Goal: Task Accomplishment & Management: Use online tool/utility

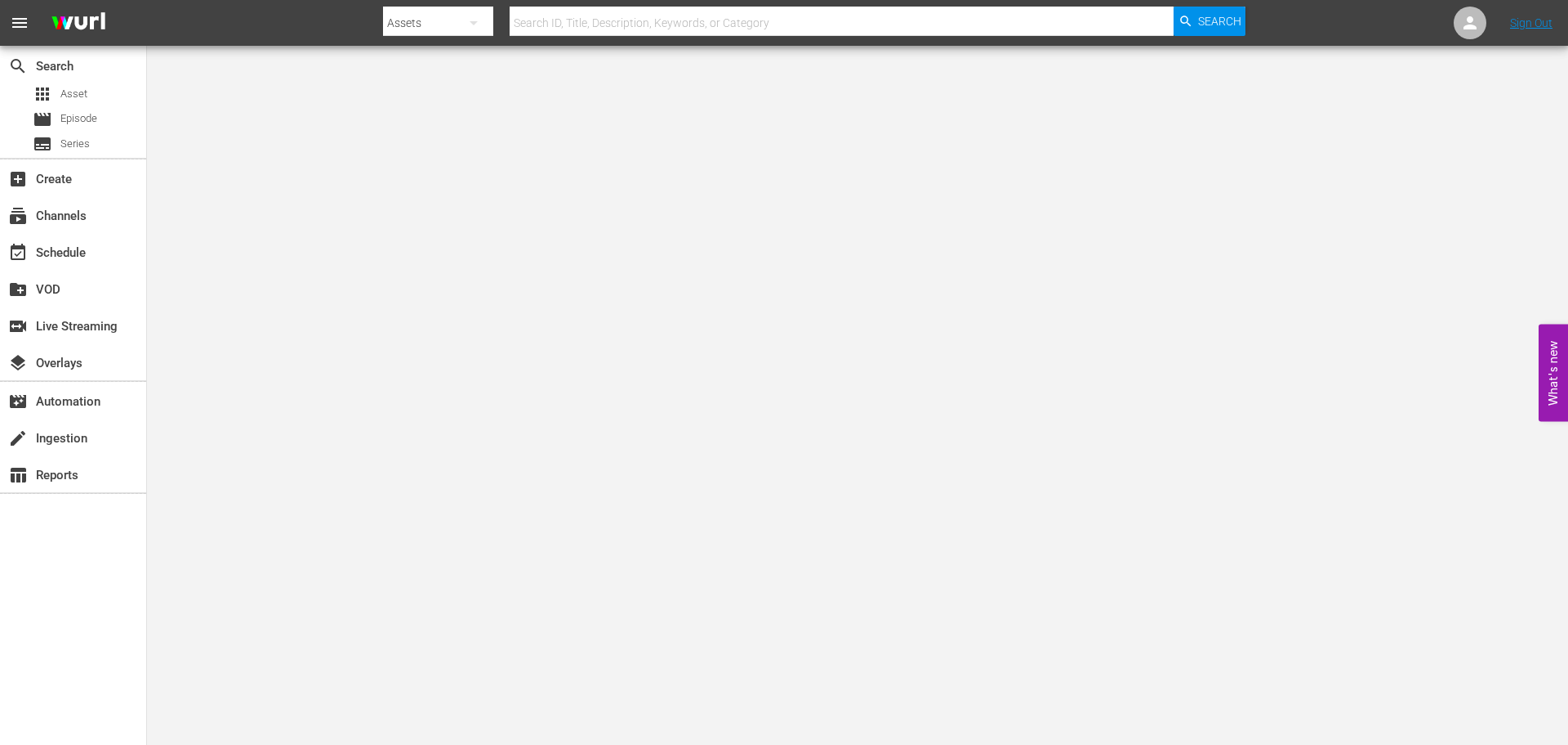
click at [677, 45] on body "menu Search By Assets Search ID, Title, Description, Keywords, or Category Sear…" at bounding box center [784, 372] width 1568 height 745
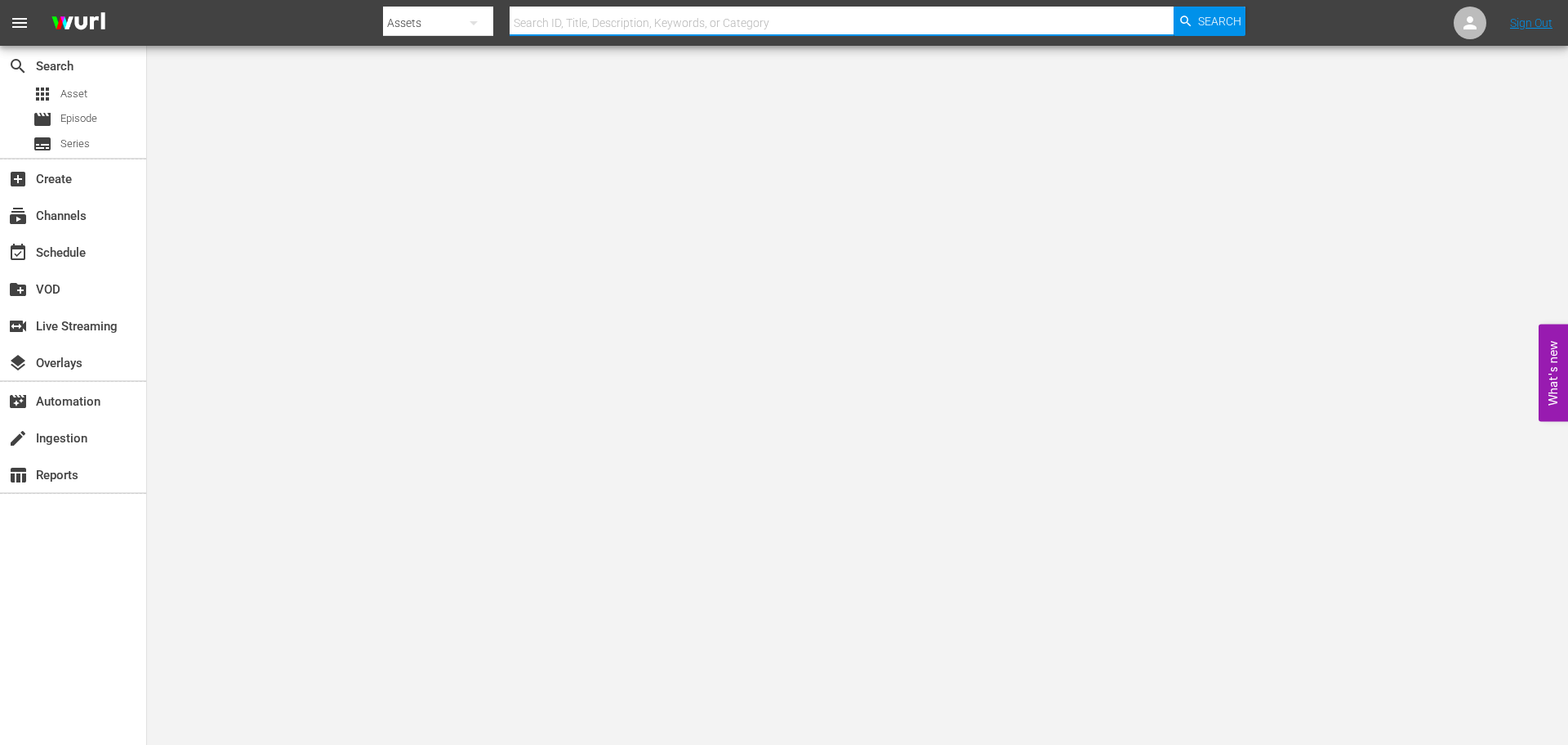
click at [646, 11] on input "text" at bounding box center [841, 23] width 664 height 39
type input "murder before even"
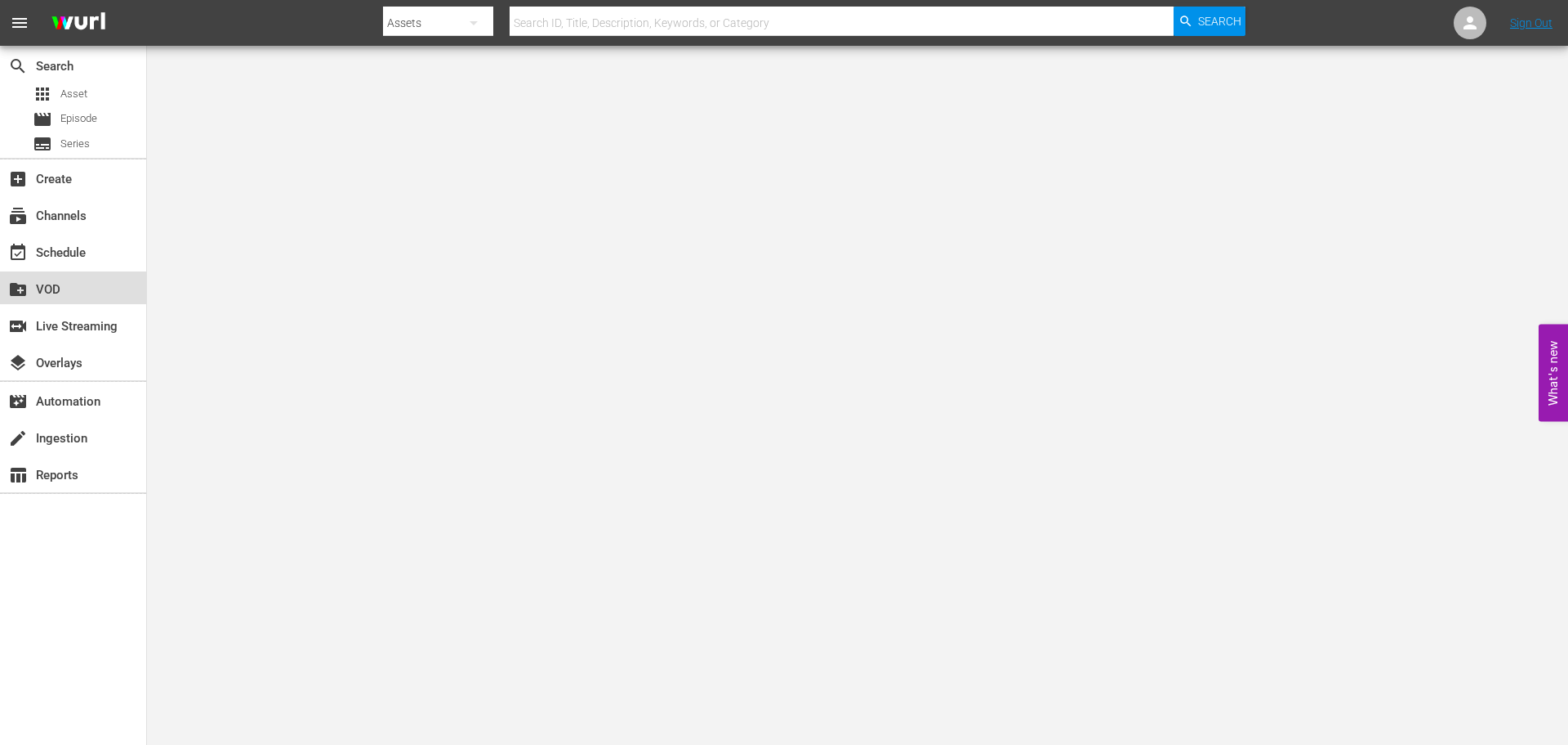
click at [44, 274] on div "create_new_folder VOD" at bounding box center [73, 287] width 146 height 33
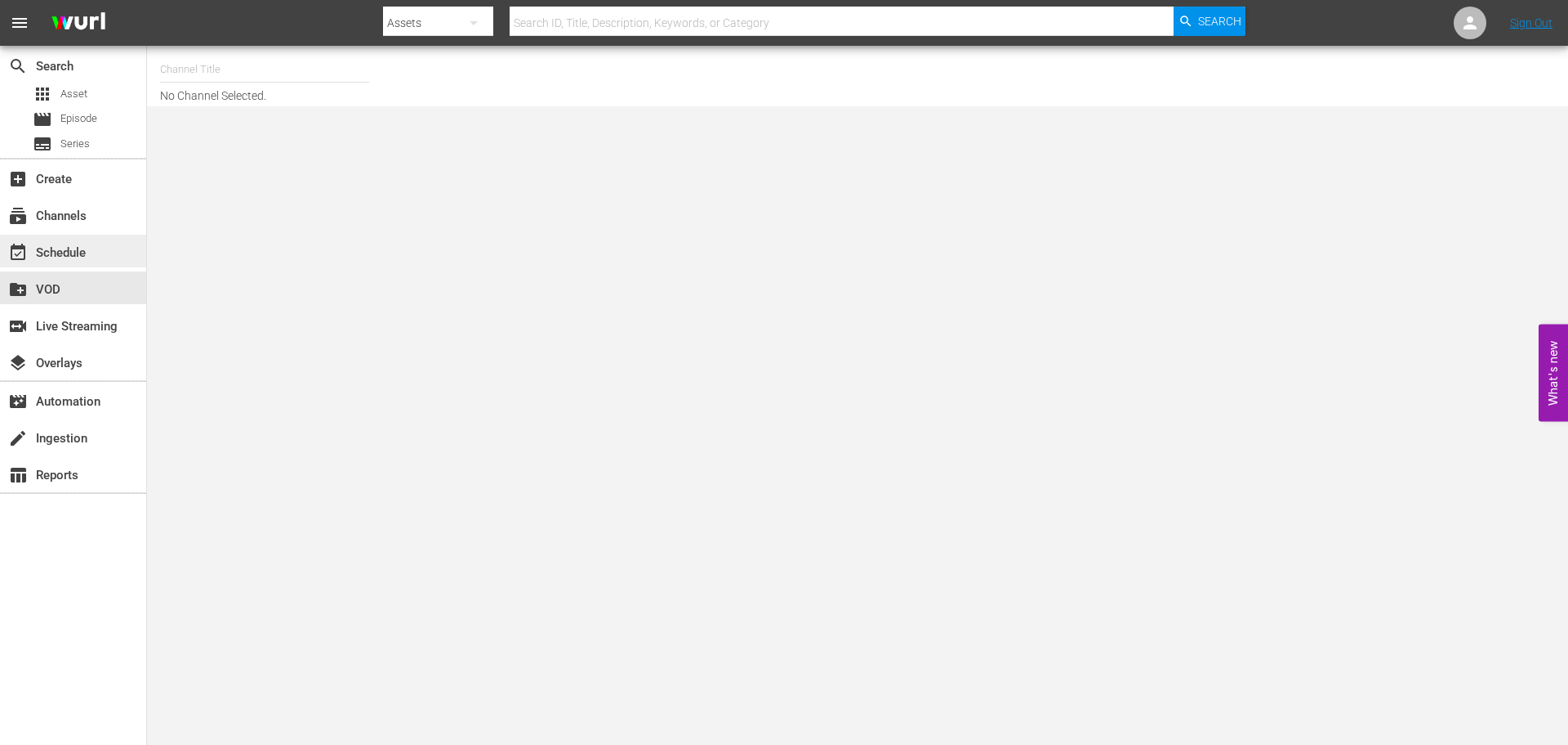
click at [52, 251] on div "event_available Schedule" at bounding box center [45, 250] width 92 height 15
click at [196, 60] on input "text" at bounding box center [264, 70] width 209 height 39
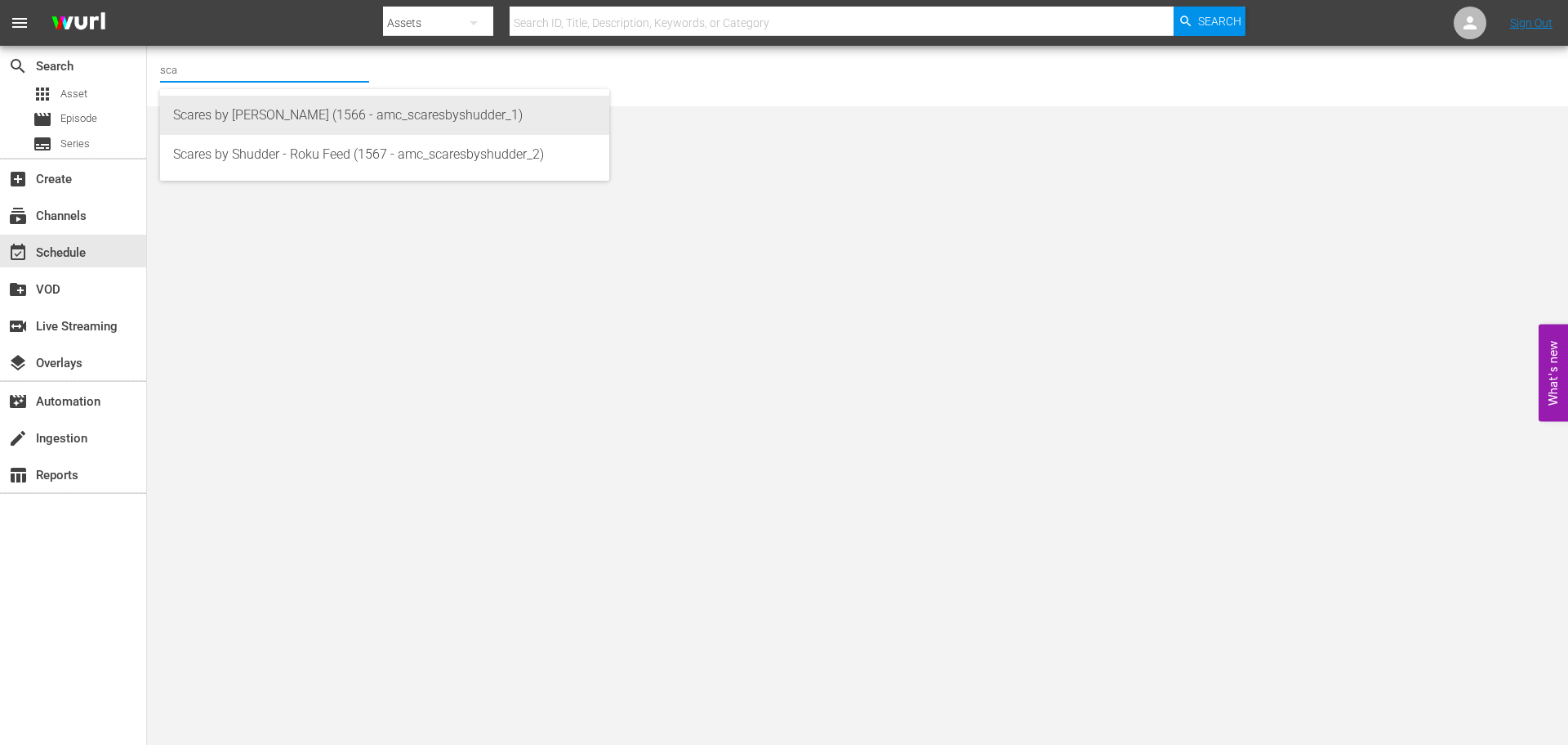
click at [227, 107] on div "Scares by Shudder (1566 - amc_scaresbyshudder_1)" at bounding box center [385, 115] width 423 height 39
type input "Scares by Shudder (1566 - amc_scaresbyshudder_1)"
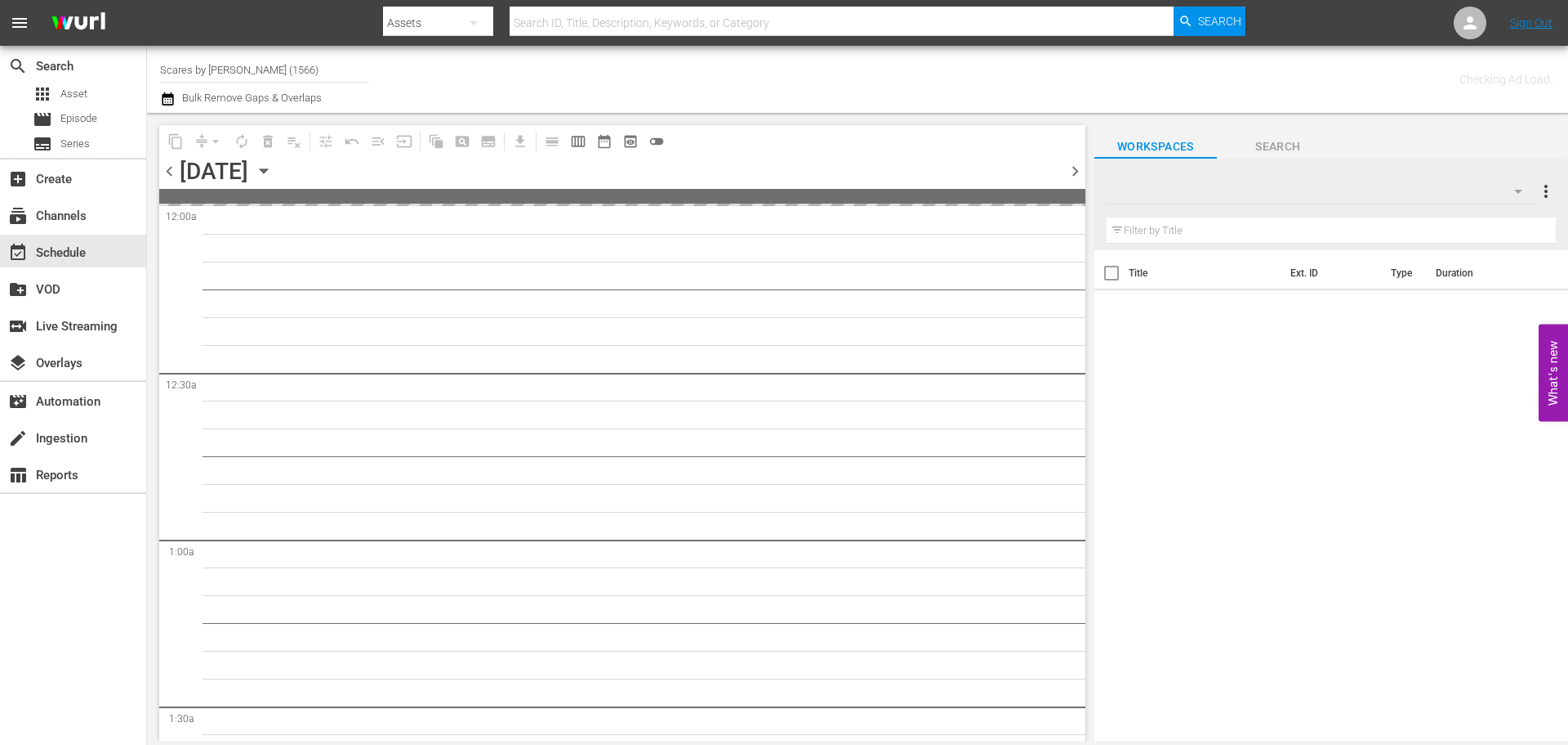
click at [273, 163] on icon "button" at bounding box center [263, 171] width 18 height 18
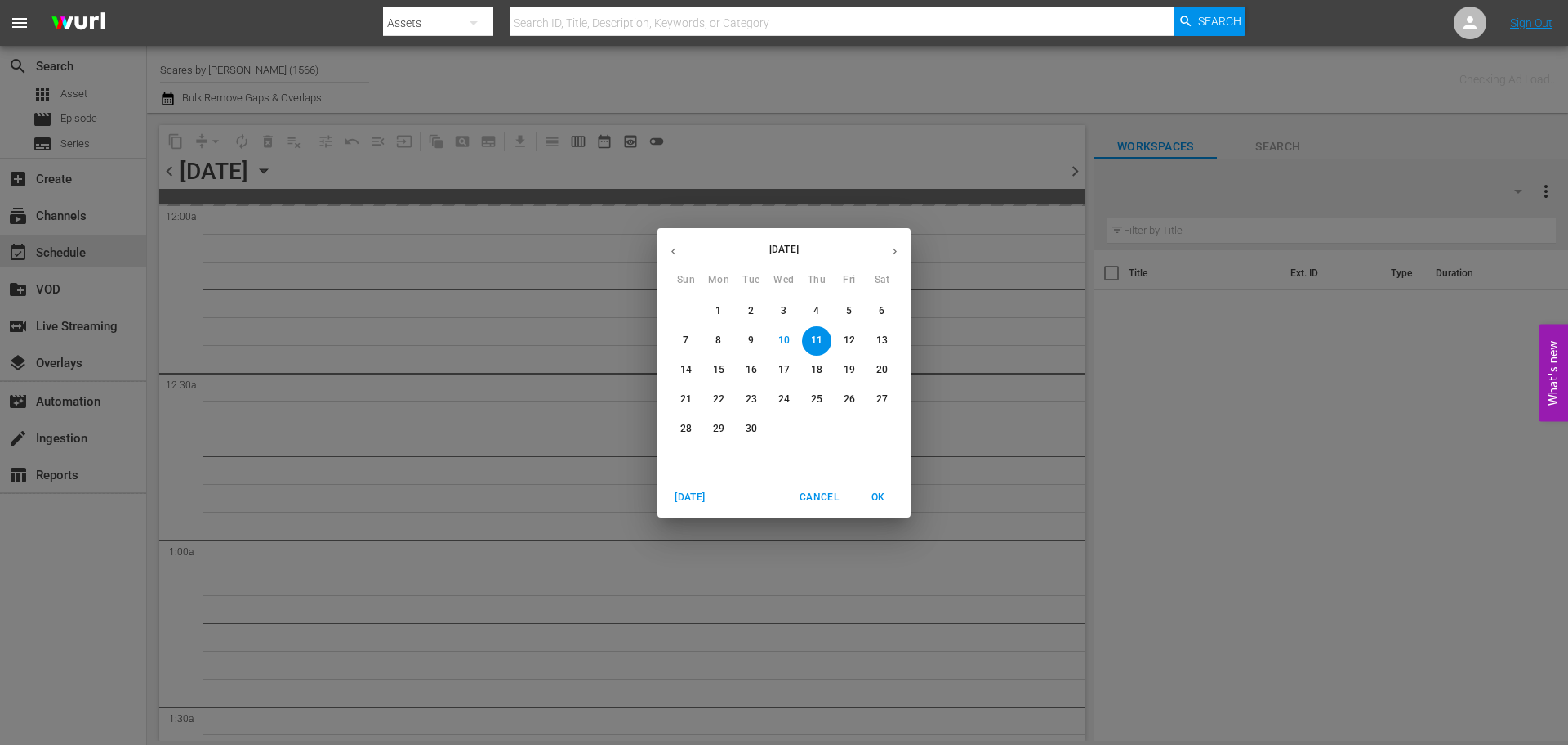
click at [757, 423] on span "30" at bounding box center [751, 428] width 30 height 14
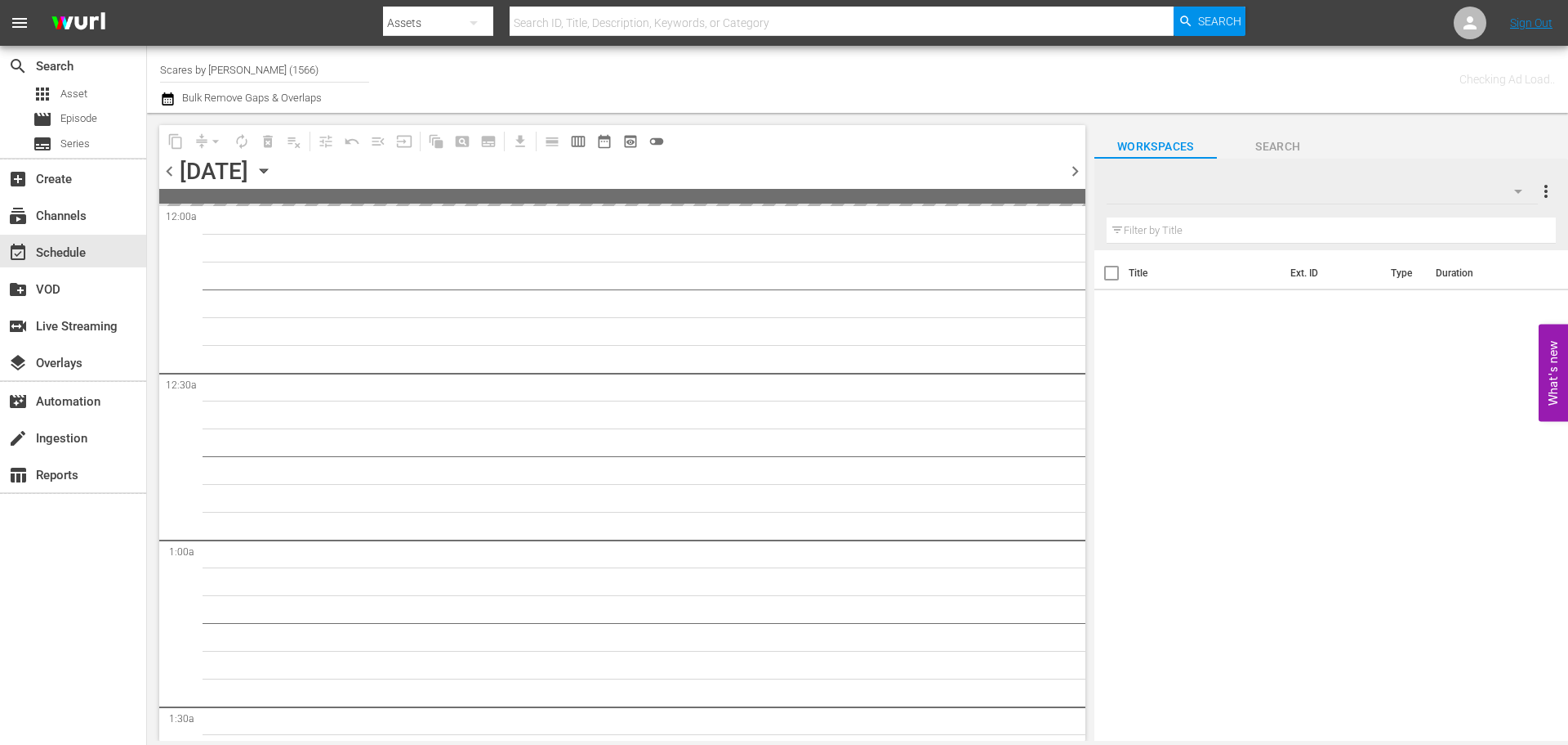
click at [1078, 169] on span "chevron_right" at bounding box center [1075, 171] width 21 height 21
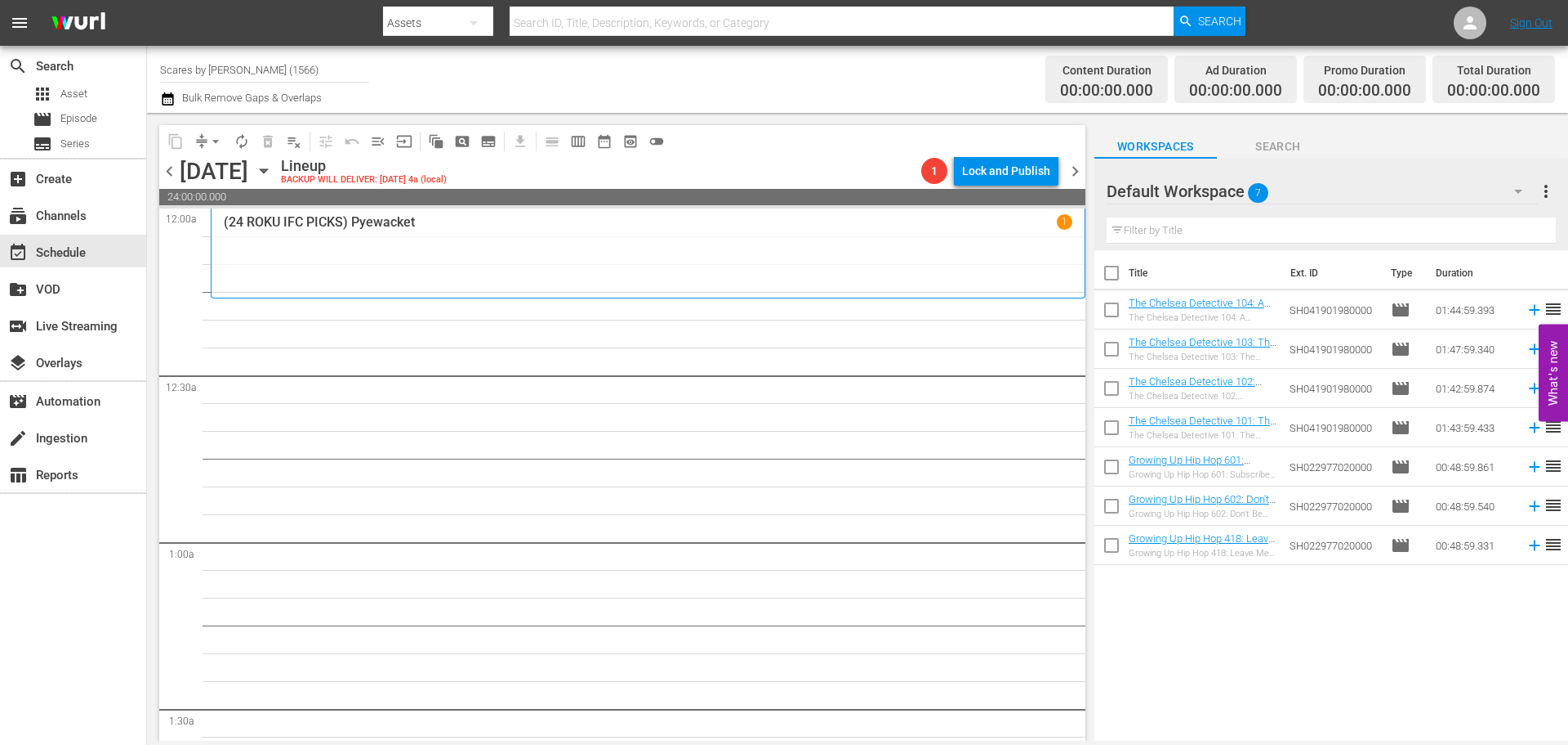
click at [346, 222] on p "(24 ROKU IFC PICKS) Pyewacket" at bounding box center [320, 222] width 191 height 16
